Goal: Task Accomplishment & Management: Use online tool/utility

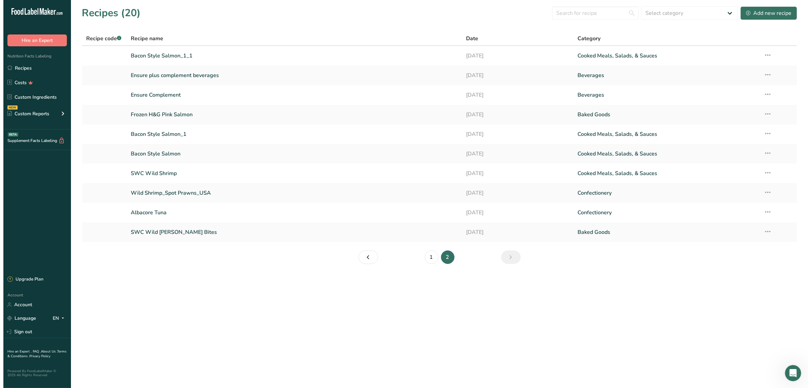
scroll to position [1, 0]
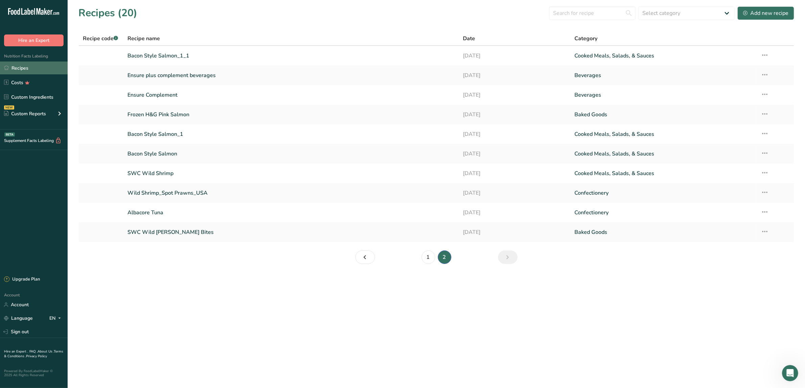
click at [18, 67] on link "Recipes" at bounding box center [34, 68] width 68 height 13
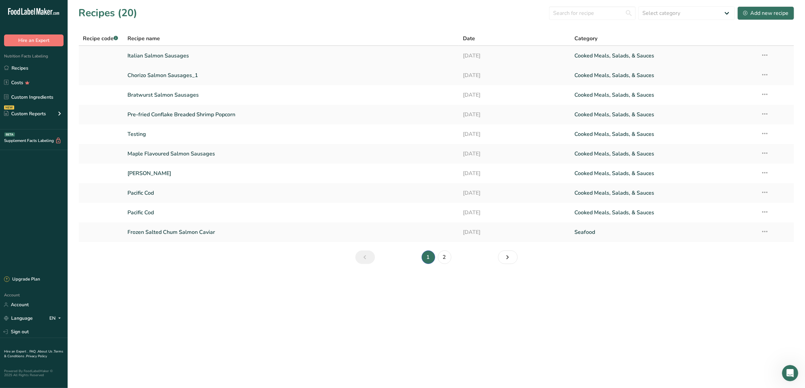
click at [144, 53] on link "Italian Salmon Sausages" at bounding box center [290, 56] width 327 height 14
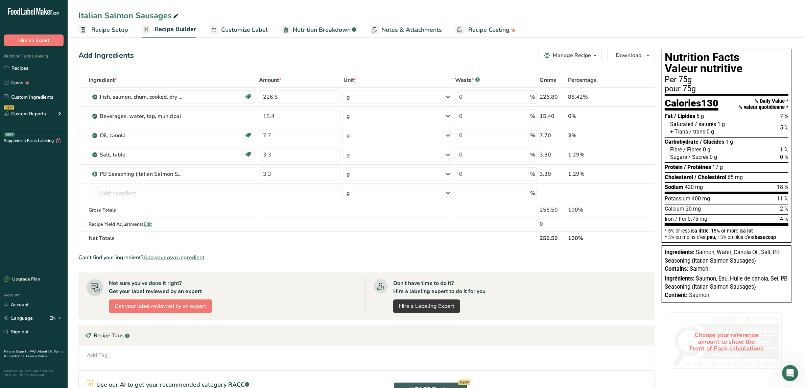
click at [105, 27] on span "Recipe Setup" at bounding box center [109, 29] width 37 height 9
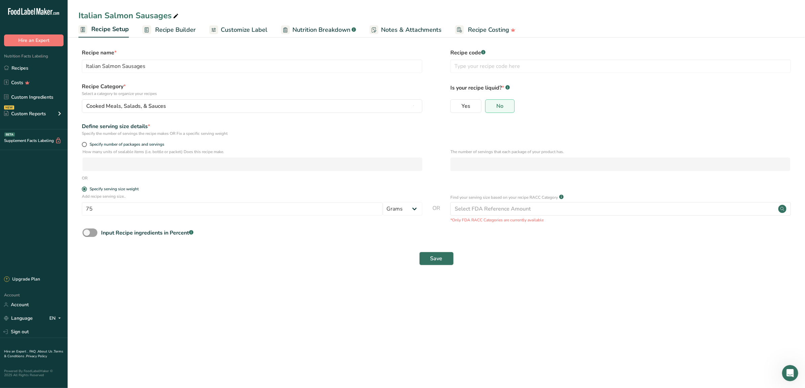
click at [169, 30] on span "Recipe Builder" at bounding box center [175, 29] width 41 height 9
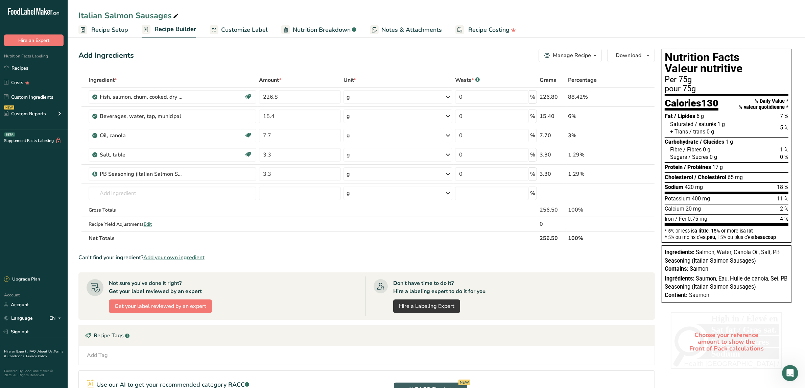
click at [716, 332] on div "Choose your reference amount to show the Front of Pack calculations" at bounding box center [727, 341] width 112 height 59
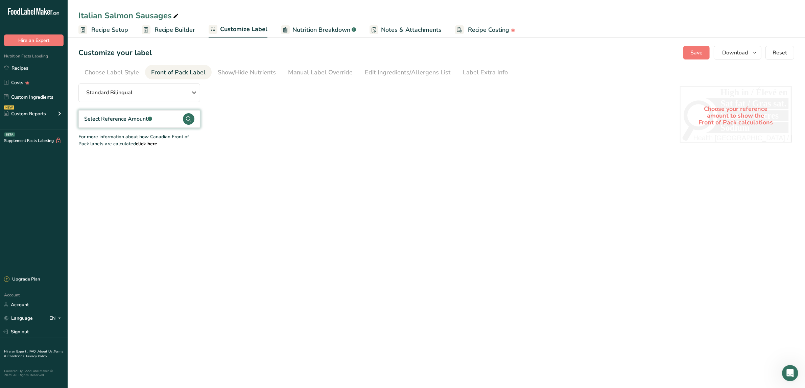
click at [184, 118] on circle at bounding box center [188, 118] width 11 height 11
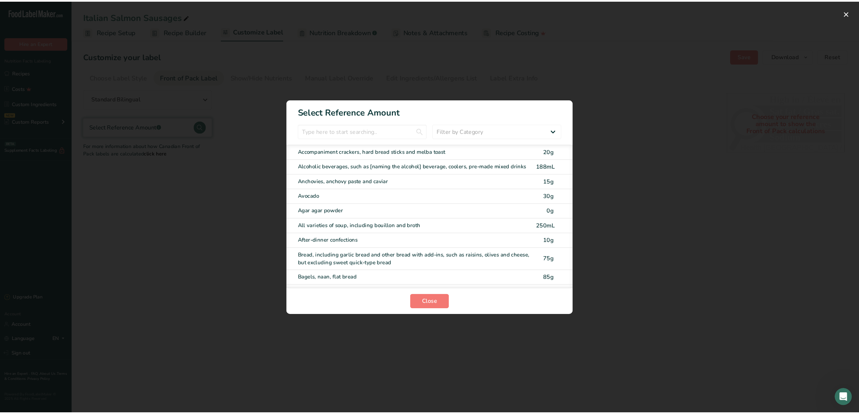
scroll to position [42, 0]
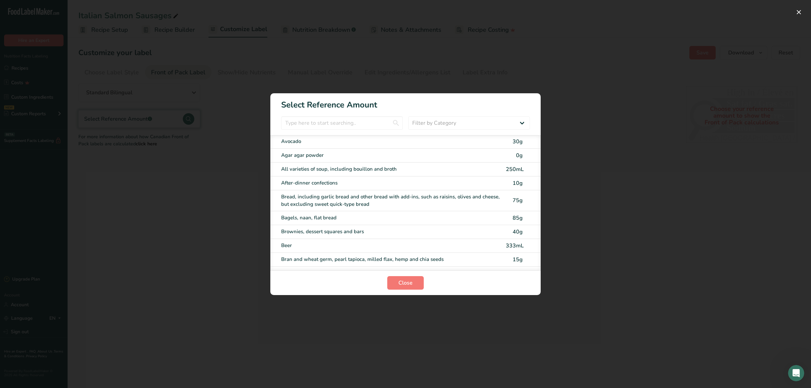
click at [407, 198] on div "Bread, including garlic bread and other bread with add-ins, such as raisins, ol…" at bounding box center [391, 200] width 221 height 15
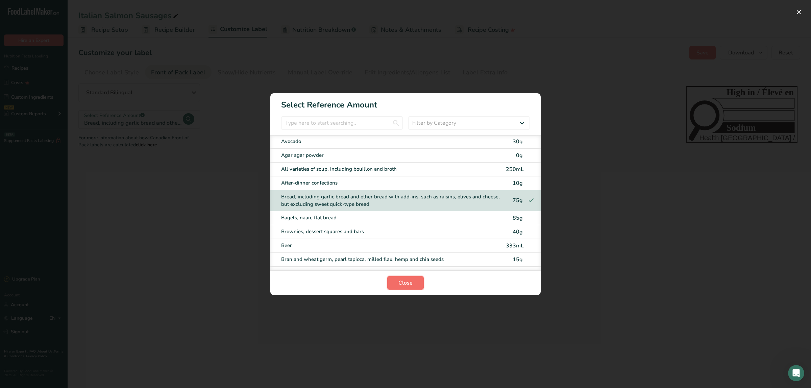
click at [403, 281] on span "Close" at bounding box center [406, 283] width 14 height 8
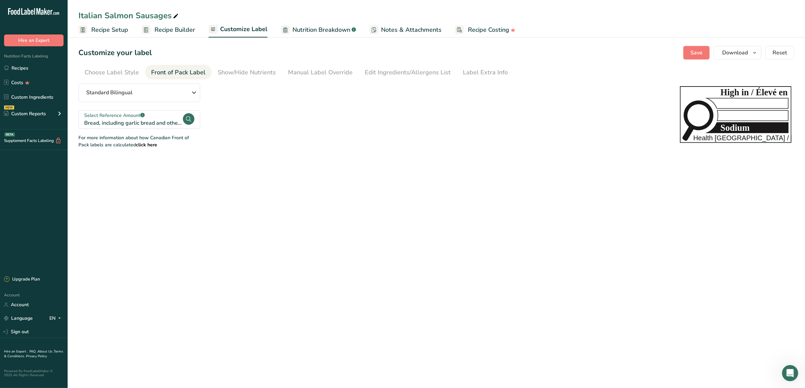
click at [655, 217] on main "Italian Salmon Sausages Recipe Setup Recipe Builder Customize Label Nutrition B…" at bounding box center [402, 194] width 805 height 388
drag, startPoint x: 567, startPoint y: 139, endPoint x: 484, endPoint y: 178, distance: 91.4
click at [566, 139] on div "Standard Bilingual Standard Bilingual Standard English Only Linear Bilingual St…" at bounding box center [372, 116] width 588 height 65
drag, startPoint x: 479, startPoint y: 139, endPoint x: 499, endPoint y: 122, distance: 26.4
click at [478, 136] on div "Standard Bilingual Standard Bilingual Standard English Only Linear Bilingual St…" at bounding box center [372, 116] width 588 height 65
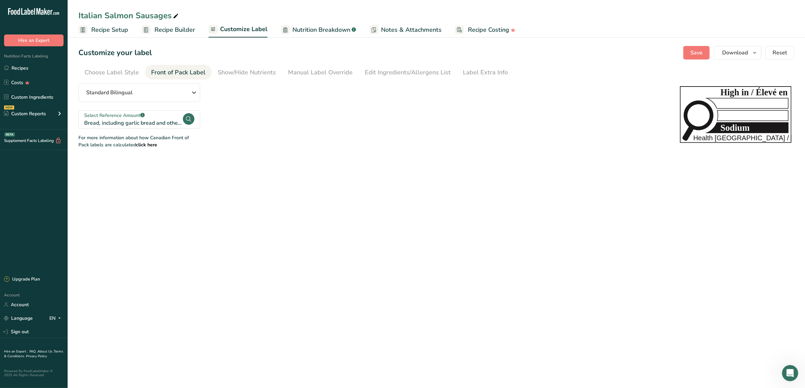
drag, startPoint x: 522, startPoint y: 125, endPoint x: 528, endPoint y: 117, distance: 10.6
click at [522, 124] on div "Standard Bilingual Standard Bilingual Standard English Only Linear Bilingual St…" at bounding box center [372, 116] width 588 height 65
click at [403, 103] on div "Standard Bilingual Standard Bilingual Standard English Only Linear Bilingual St…" at bounding box center [372, 116] width 588 height 65
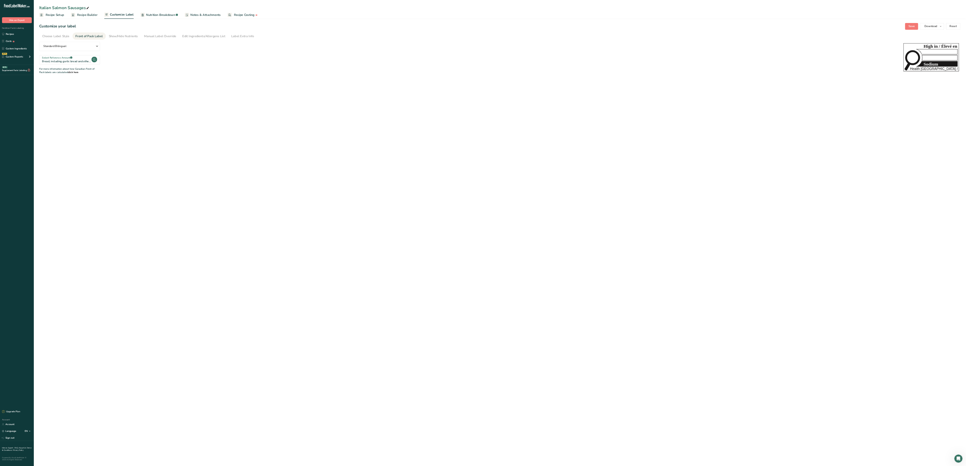
scroll to position [296, 0]
drag, startPoint x: 765, startPoint y: 1, endPoint x: 1172, endPoint y: 568, distance: 698.3
click at [805, 388] on main "Italian Salmon Sausages Recipe Setup Recipe Builder Customize Label Nutrition B…" at bounding box center [966, 466] width 1932 height 932
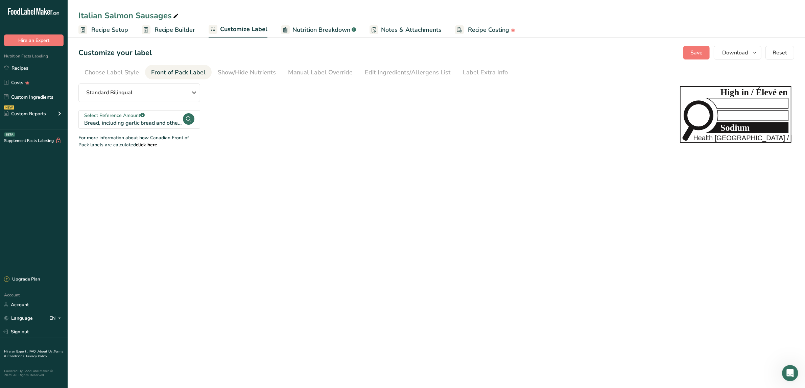
scroll to position [294, 0]
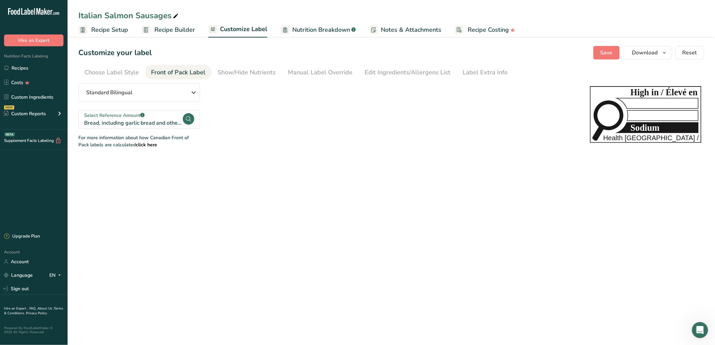
drag, startPoint x: 1875, startPoint y: 6, endPoint x: 549, endPoint y: 155, distance: 1334.9
click at [549, 156] on section "Customize your label Save Download Choose what to show on your downloaded label…" at bounding box center [392, 97] width 648 height 124
click at [652, 54] on span "Download" at bounding box center [646, 53] width 26 height 8
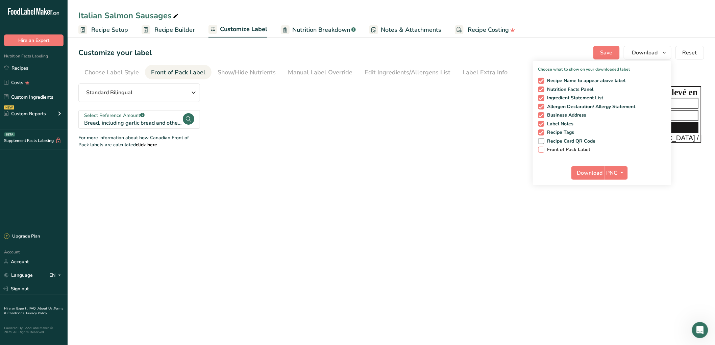
click at [546, 150] on span "Front of Pack Label" at bounding box center [568, 150] width 46 height 6
click at [543, 150] on input "Front of Pack Label" at bounding box center [541, 149] width 4 height 4
checkbox input "true"
click at [592, 171] on span "Download" at bounding box center [590, 173] width 26 height 8
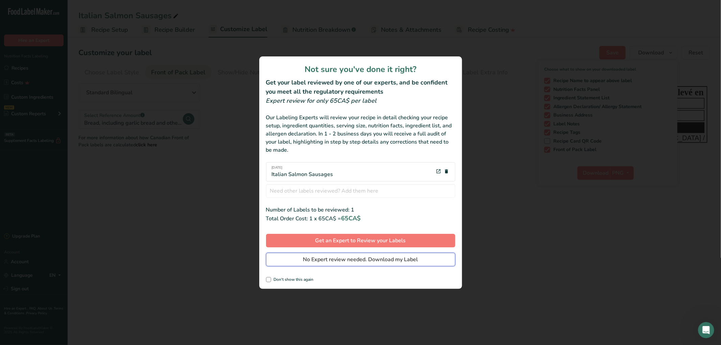
click at [343, 262] on span "No Expert review needed. Download my Label" at bounding box center [360, 260] width 115 height 8
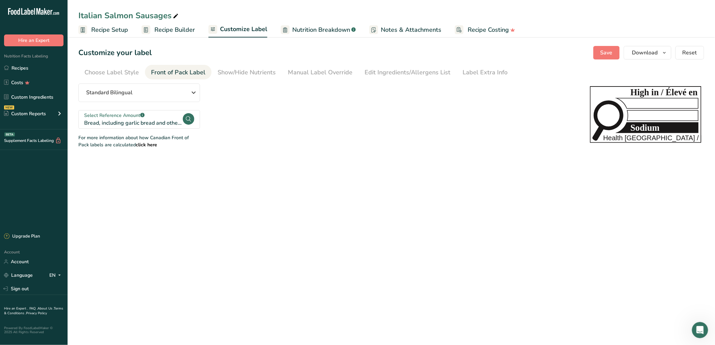
click at [624, 214] on main "Italian Salmon Sausages Recipe Setup Recipe Builder Customize Label Nutrition B…" at bounding box center [357, 172] width 715 height 345
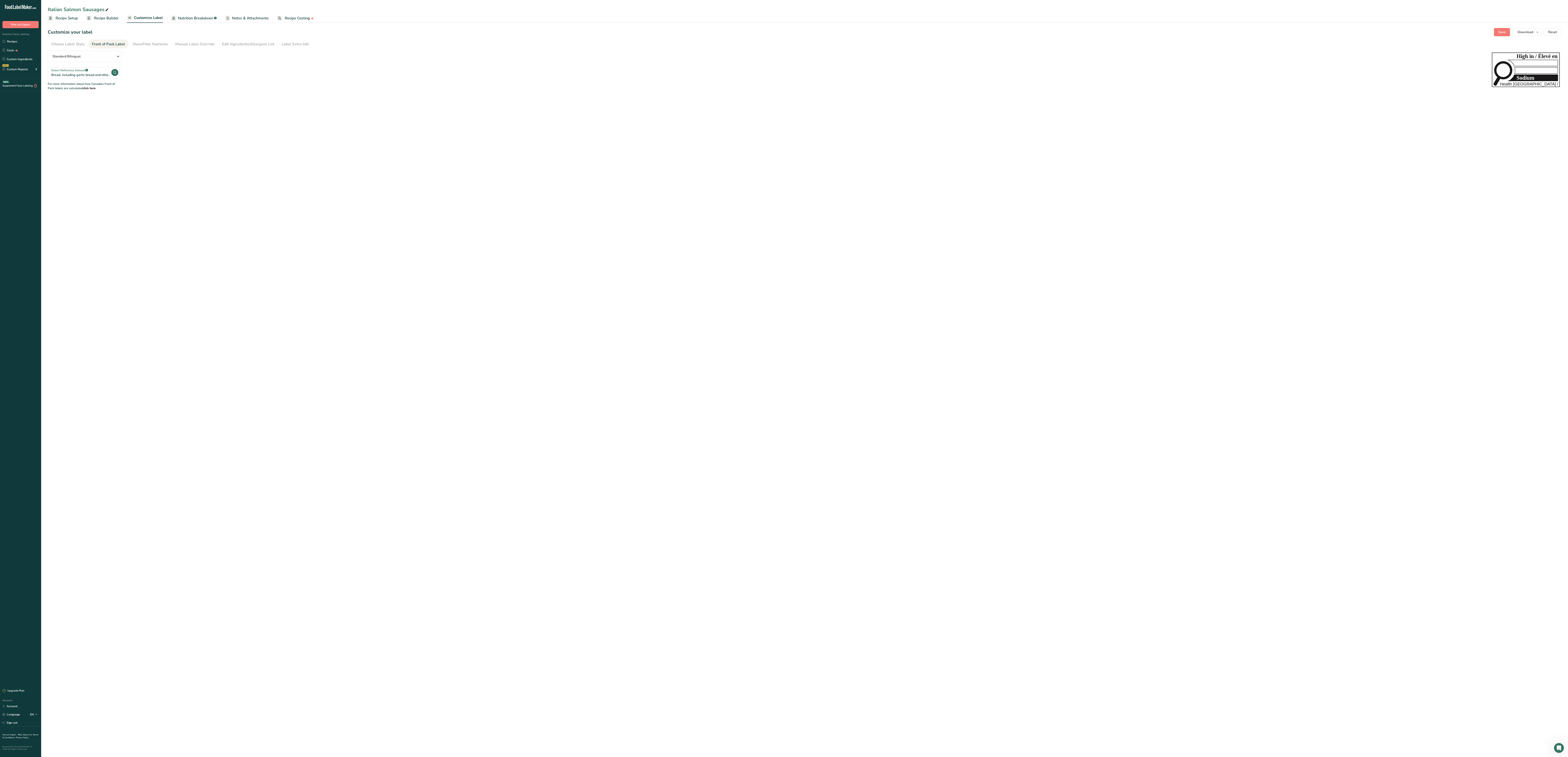
scroll to position [181, 0]
drag, startPoint x: 415, startPoint y: 1, endPoint x: 755, endPoint y: 264, distance: 429.8
click at [490, 236] on main "Italian Salmon Sausages Recipe Setup Recipe Builder Customize Label Nutrition B…" at bounding box center [784, 378] width 1568 height 757
click at [484, 236] on main "Italian Salmon Sausages Recipe Setup Recipe Builder Customize Label Nutrition B…" at bounding box center [784, 378] width 1568 height 757
